Goal: Information Seeking & Learning: Learn about a topic

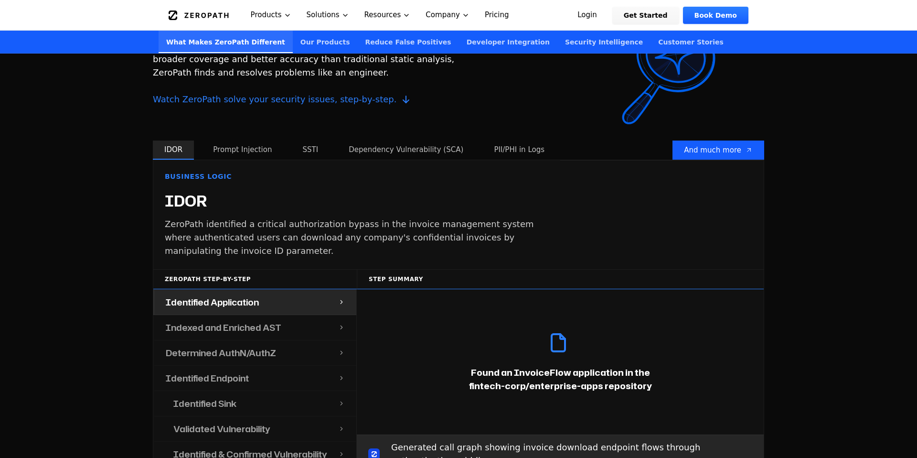
scroll to position [940, 0]
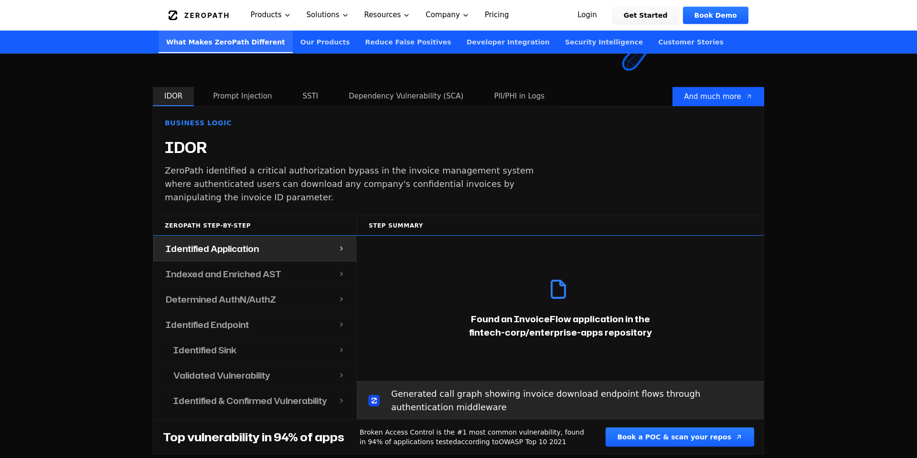
click at [233, 90] on button "Prompt Injection" at bounding box center [243, 96] width 82 height 19
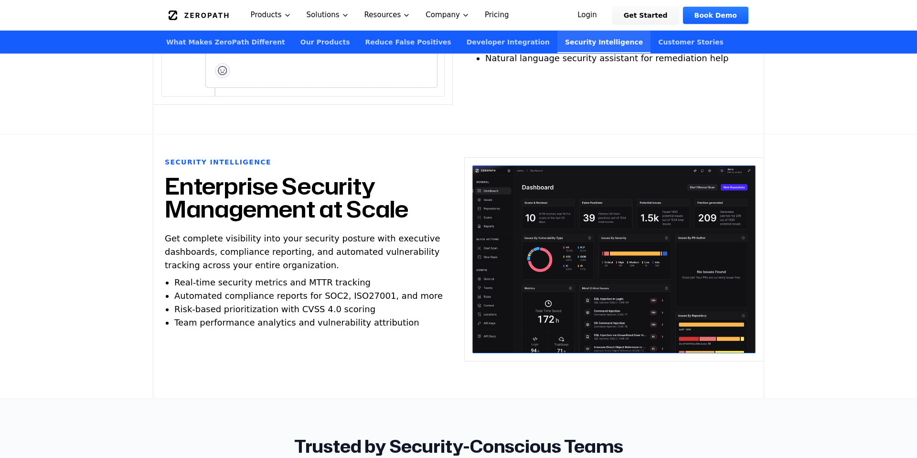
scroll to position [2442, 0]
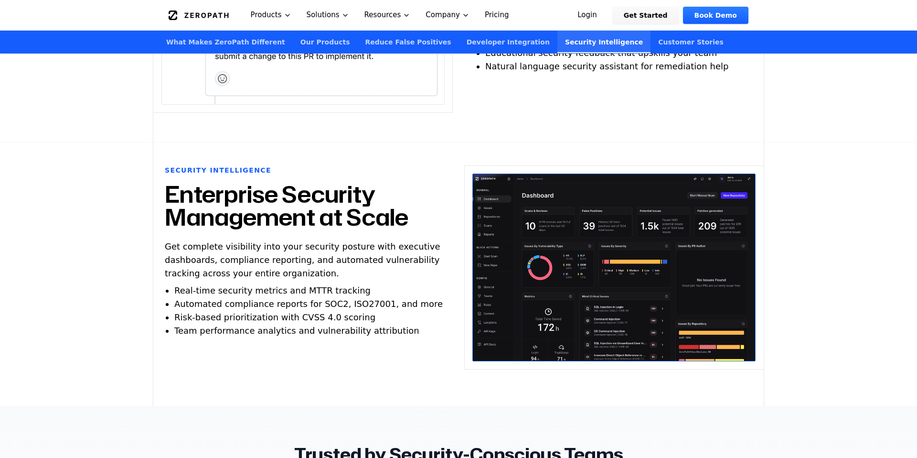
click at [455, 254] on div "Security Intelligence Enterprise Security Management at Scale Get complete visi…" at bounding box center [458, 274] width 610 height 218
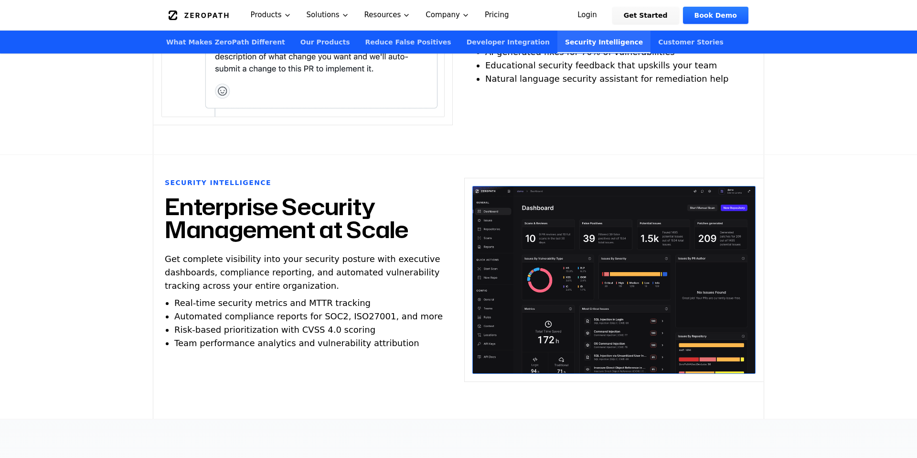
scroll to position [2431, 0]
click at [492, 250] on img at bounding box center [613, 279] width 283 height 188
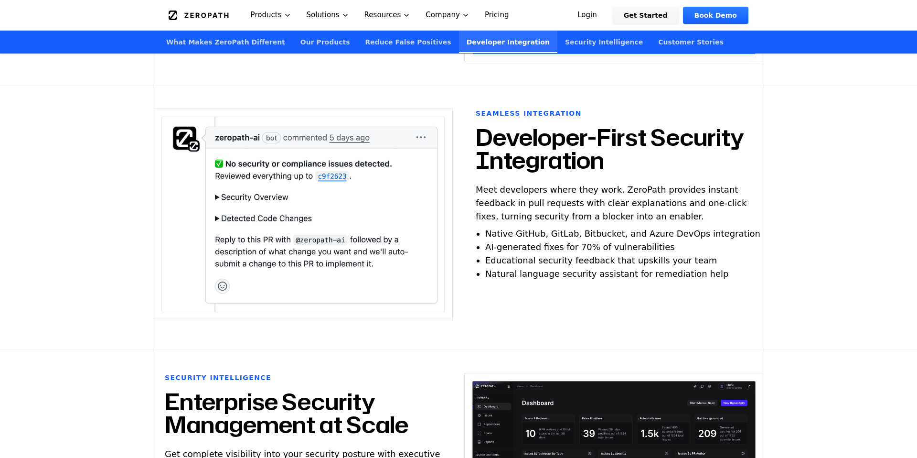
scroll to position [2236, 0]
click at [494, 10] on link "Pricing" at bounding box center [497, 15] width 40 height 30
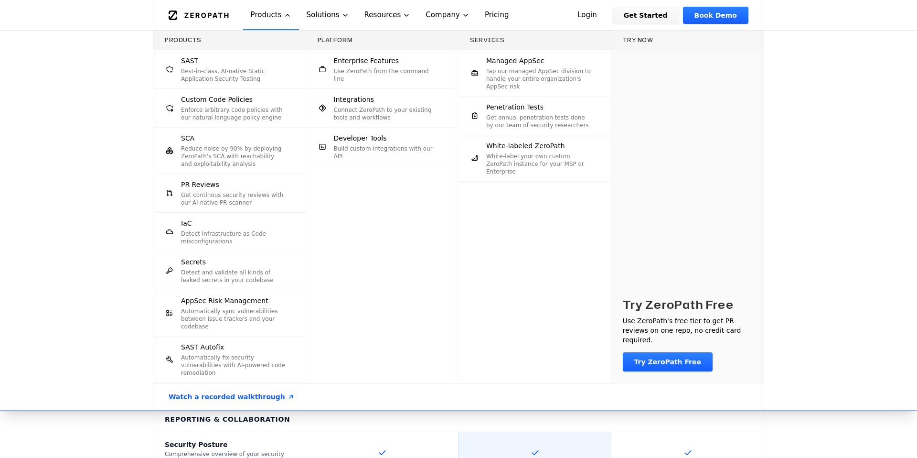
scroll to position [1088, 0]
click at [265, 318] on p "Automatically sync vulnerabilities between issue trackers and your codebase" at bounding box center [234, 318] width 106 height 23
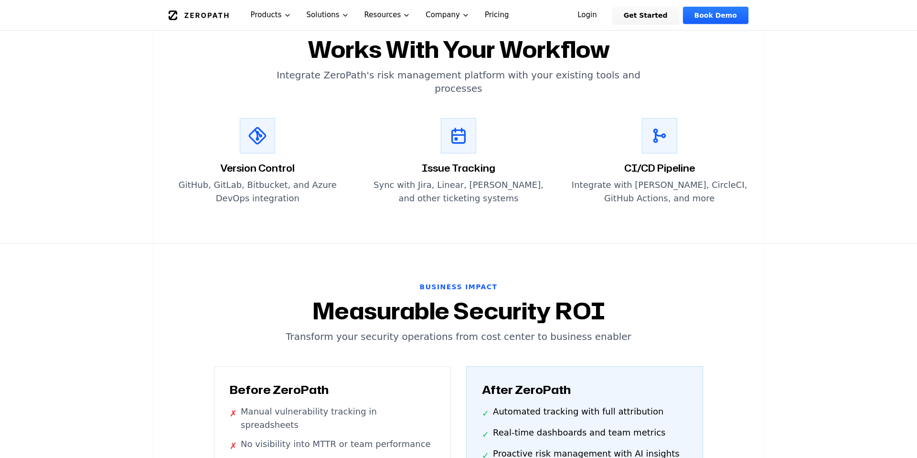
scroll to position [1854, 0]
